Goal: Register for event/course

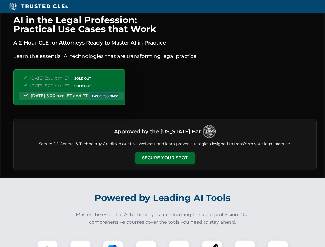
click at [165, 158] on button "Secure Your Spot" at bounding box center [165, 158] width 60 height 12
click at [47, 244] on img at bounding box center [47, 250] width 15 height 15
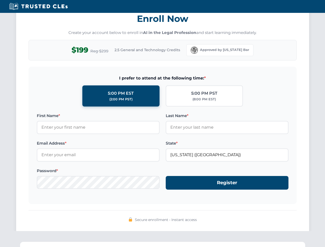
scroll to position [506, 0]
